Goal: Information Seeking & Learning: Find contact information

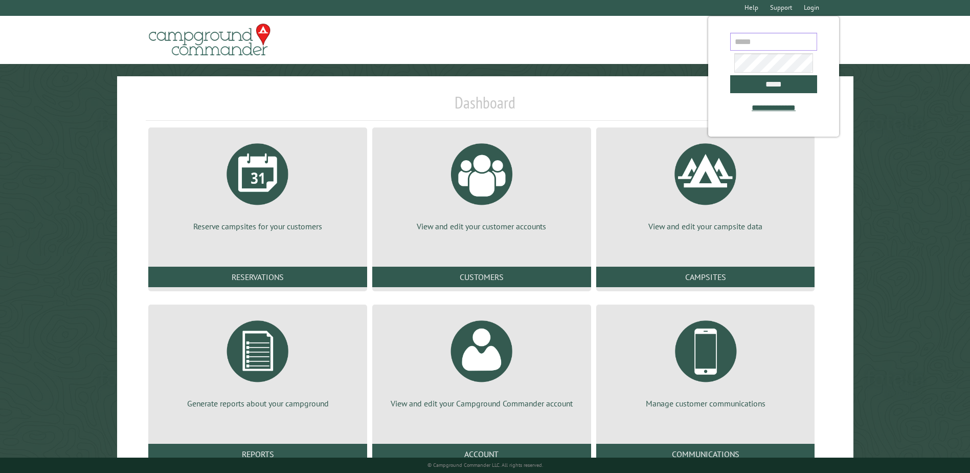
type input "**********"
click at [664, 104] on h1 "Dashboard" at bounding box center [485, 107] width 678 height 28
click at [774, 88] on input "*****" at bounding box center [773, 84] width 87 height 18
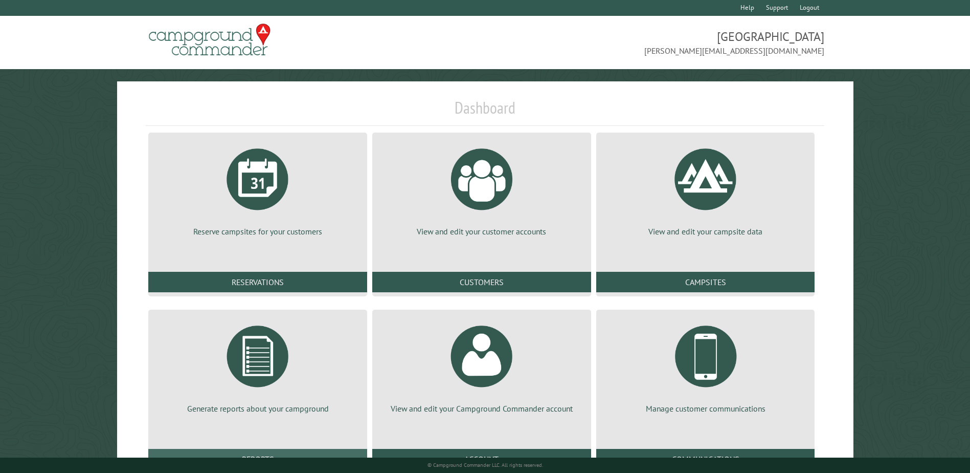
click at [269, 452] on link "Reports" at bounding box center [257, 459] width 219 height 20
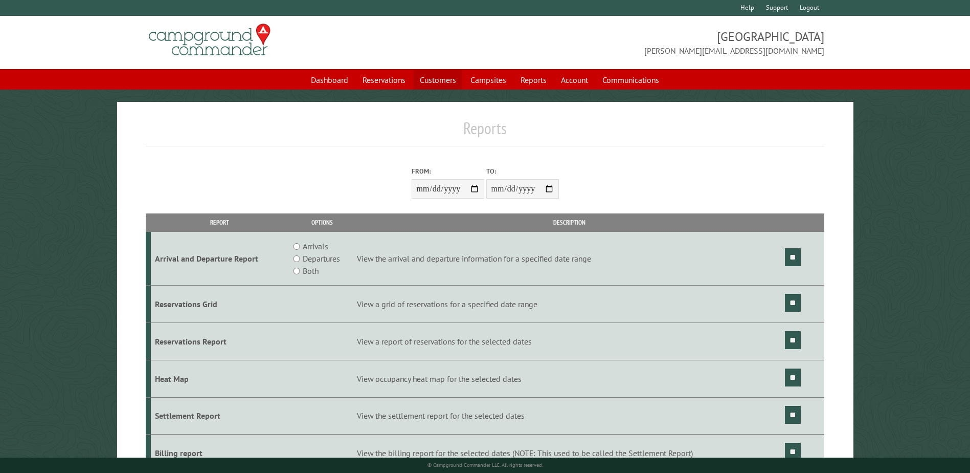
click at [447, 78] on link "Customers" at bounding box center [438, 79] width 49 height 19
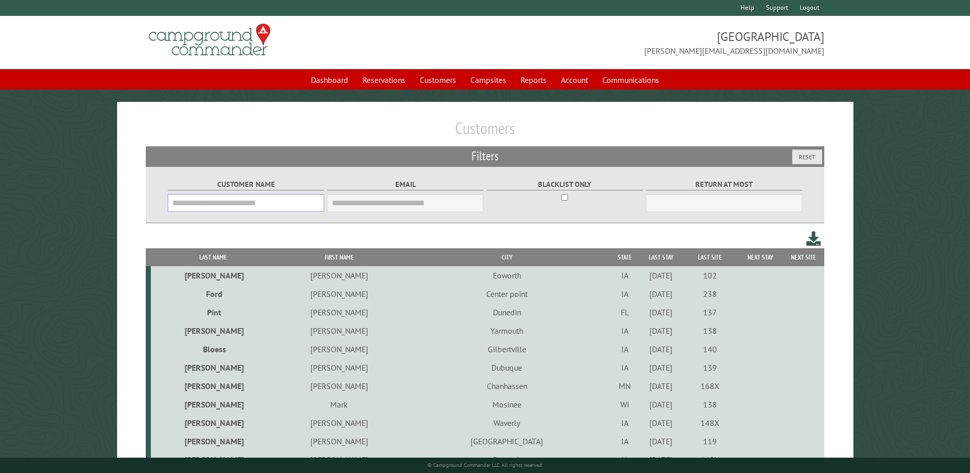
click at [259, 209] on input "Customer Name" at bounding box center [246, 203] width 156 height 18
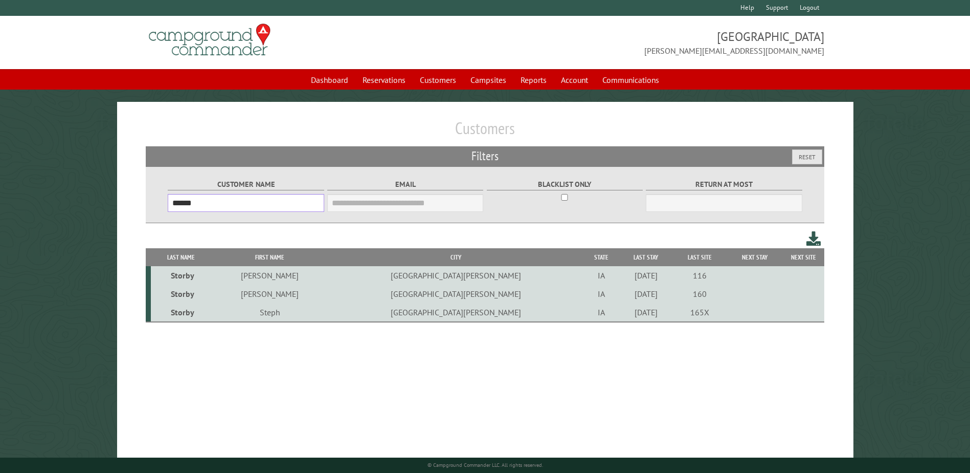
type input "******"
click at [387, 294] on td "[GEOGRAPHIC_DATA][PERSON_NAME]" at bounding box center [456, 293] width 256 height 18
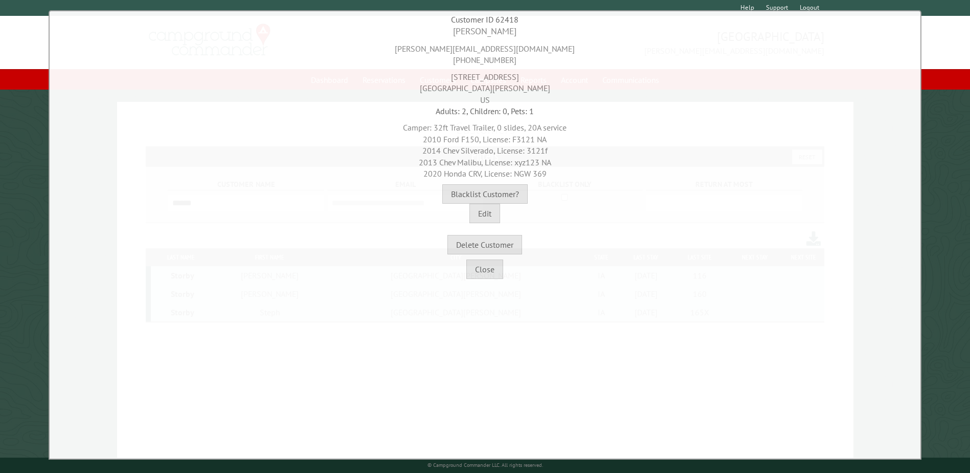
click at [457, 48] on div "[PERSON_NAME][EMAIL_ADDRESS][DOMAIN_NAME] [PHONE_NUMBER]" at bounding box center [485, 52] width 866 height 28
copy div "[PERSON_NAME][EMAIL_ADDRESS][DOMAIN_NAME]"
click at [535, 62] on div "[PERSON_NAME][EMAIL_ADDRESS][DOMAIN_NAME] [PHONE_NUMBER]" at bounding box center [485, 52] width 866 height 28
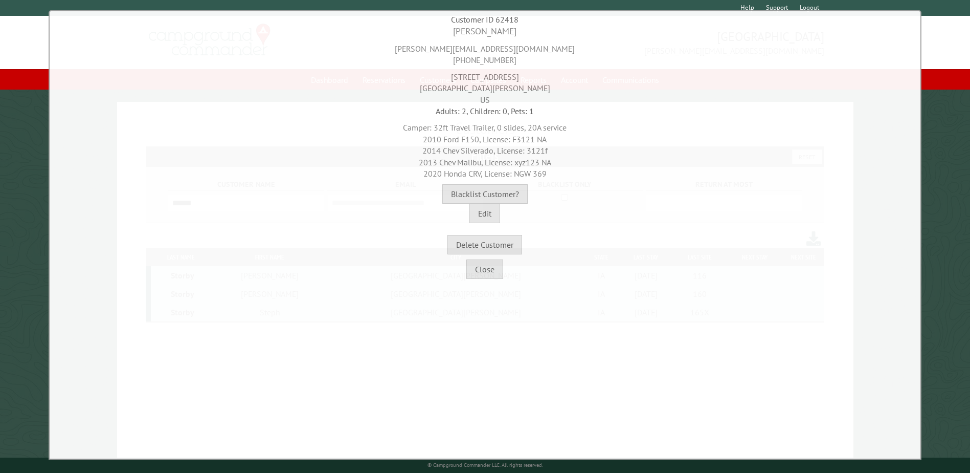
click at [535, 62] on div "[PERSON_NAME][EMAIL_ADDRESS][DOMAIN_NAME] [PHONE_NUMBER]" at bounding box center [485, 52] width 866 height 28
click at [504, 63] on div "[PERSON_NAME][EMAIL_ADDRESS][DOMAIN_NAME] [PHONE_NUMBER]" at bounding box center [485, 52] width 866 height 28
copy div "[PHONE_NUMBER]"
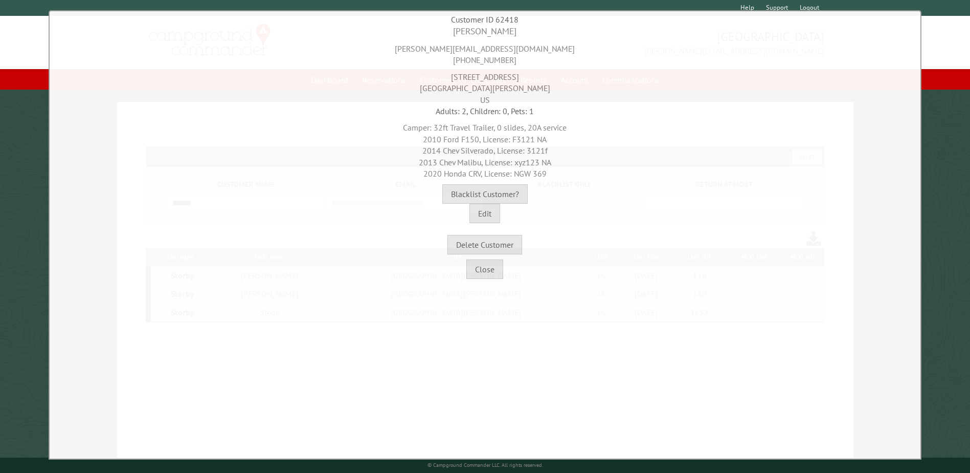
click at [514, 79] on div "[STREET_ADDRESS][PERSON_NAME]" at bounding box center [485, 85] width 866 height 39
drag, startPoint x: 519, startPoint y: 77, endPoint x: 453, endPoint y: 75, distance: 65.5
click at [453, 75] on div "[STREET_ADDRESS][PERSON_NAME]" at bounding box center [485, 85] width 866 height 39
copy div "[STREET_ADDRESS]"
click at [490, 33] on div "[PERSON_NAME]" at bounding box center [485, 31] width 866 height 13
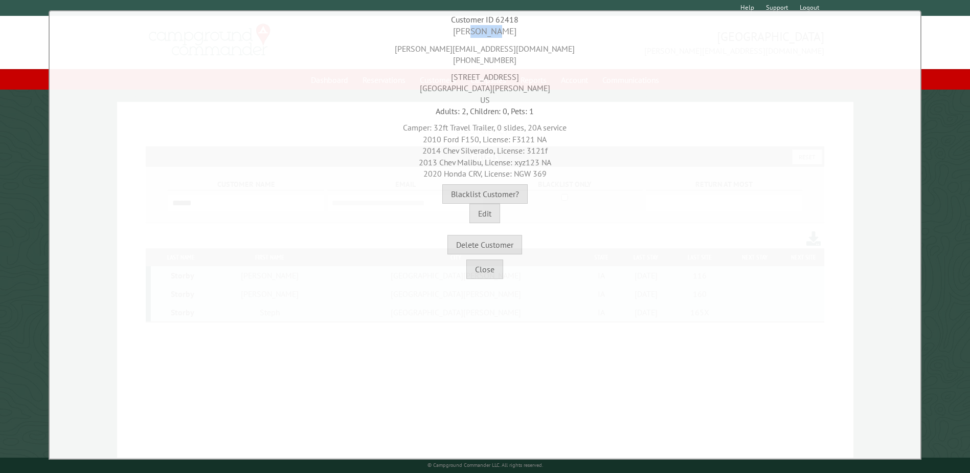
click at [490, 33] on div "[PERSON_NAME]" at bounding box center [485, 31] width 866 height 13
copy div "[PERSON_NAME]"
drag, startPoint x: 458, startPoint y: 77, endPoint x: 549, endPoint y: 82, distance: 91.2
click at [549, 82] on div "[STREET_ADDRESS][PERSON_NAME]" at bounding box center [485, 85] width 866 height 39
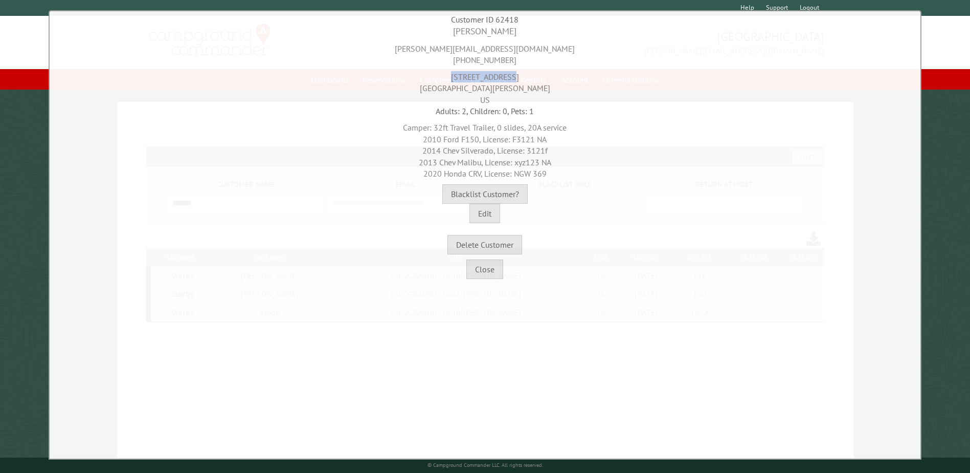
copy div "[STREET_ADDRESS]"
drag, startPoint x: 446, startPoint y: 92, endPoint x: 486, endPoint y: 90, distance: 41.0
click at [486, 90] on div "[STREET_ADDRESS][PERSON_NAME]" at bounding box center [485, 85] width 866 height 39
copy div "[GEOGRAPHIC_DATA][PERSON_NAME],"
drag, startPoint x: 534, startPoint y: 84, endPoint x: 498, endPoint y: 87, distance: 35.9
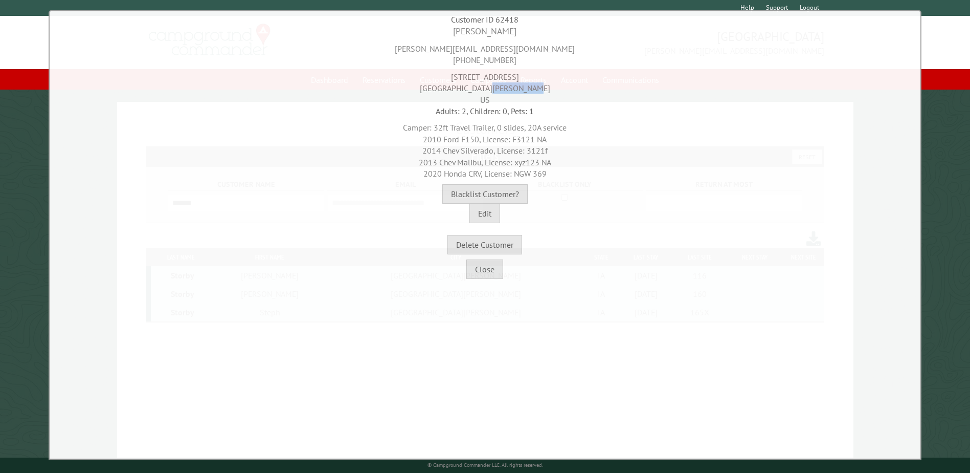
click at [498, 87] on div "[STREET_ADDRESS][PERSON_NAME]" at bounding box center [485, 85] width 866 height 39
copy div "50450"
